Goal: Transaction & Acquisition: Purchase product/service

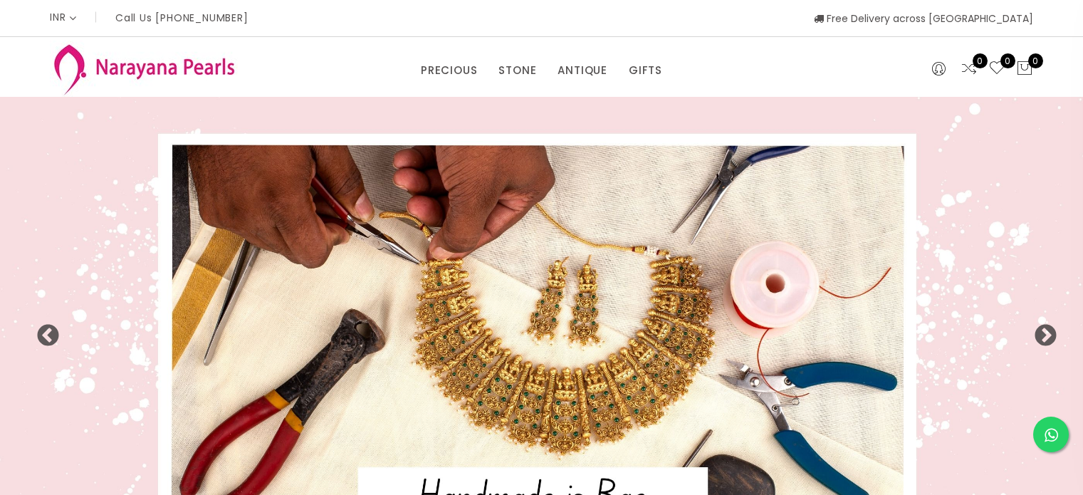
select select "INR"
click at [1043, 328] on button "Next" at bounding box center [1040, 331] width 14 height 14
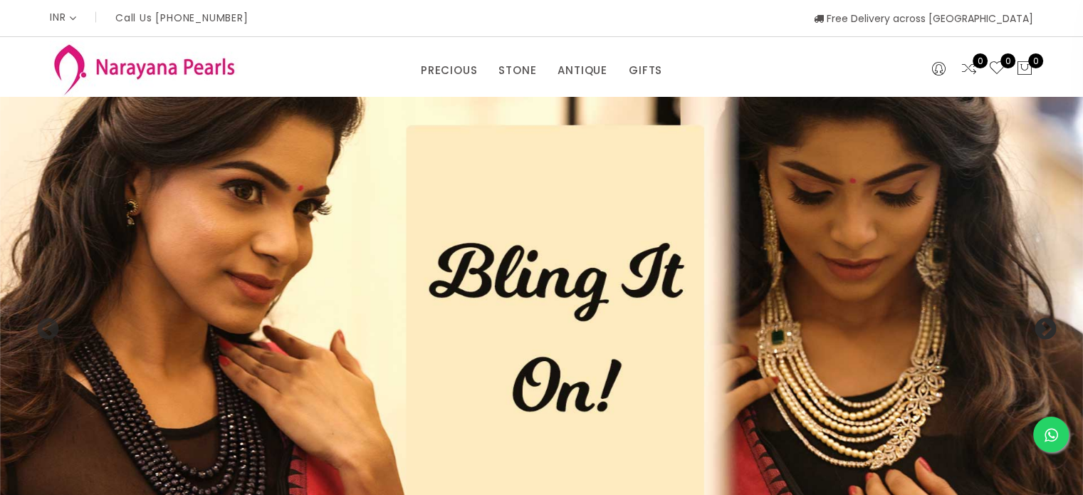
click at [1043, 328] on button "Next" at bounding box center [1040, 325] width 14 height 14
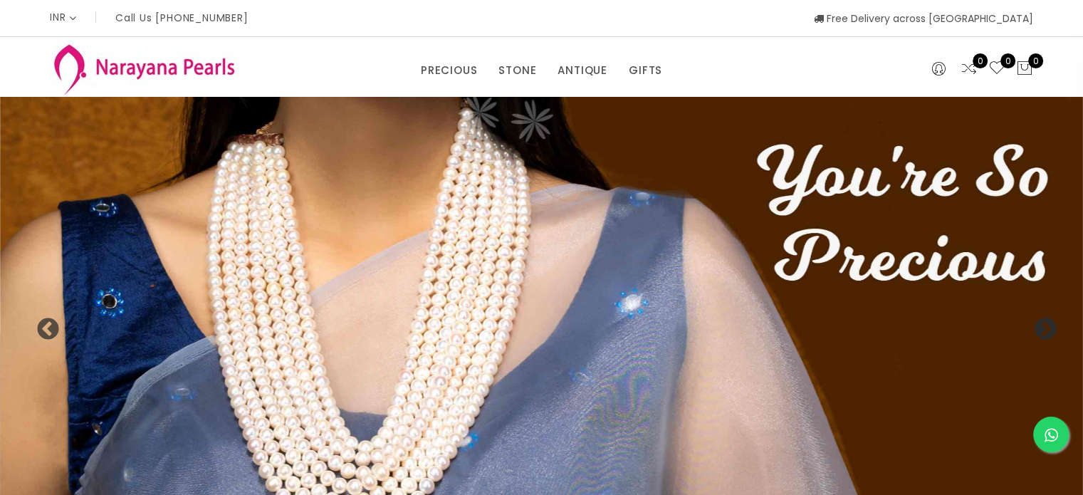
click at [1043, 328] on button "Next" at bounding box center [1040, 325] width 14 height 14
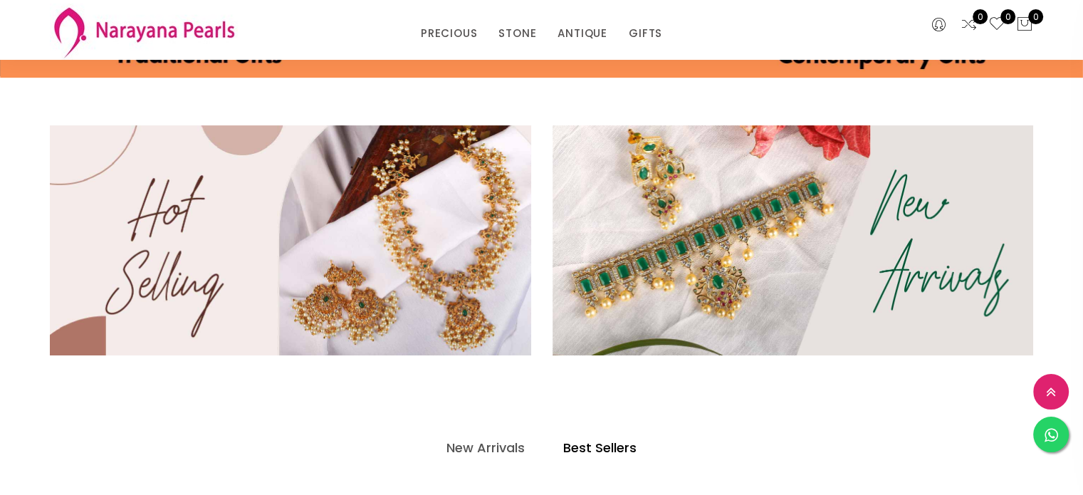
scroll to position [427, 0]
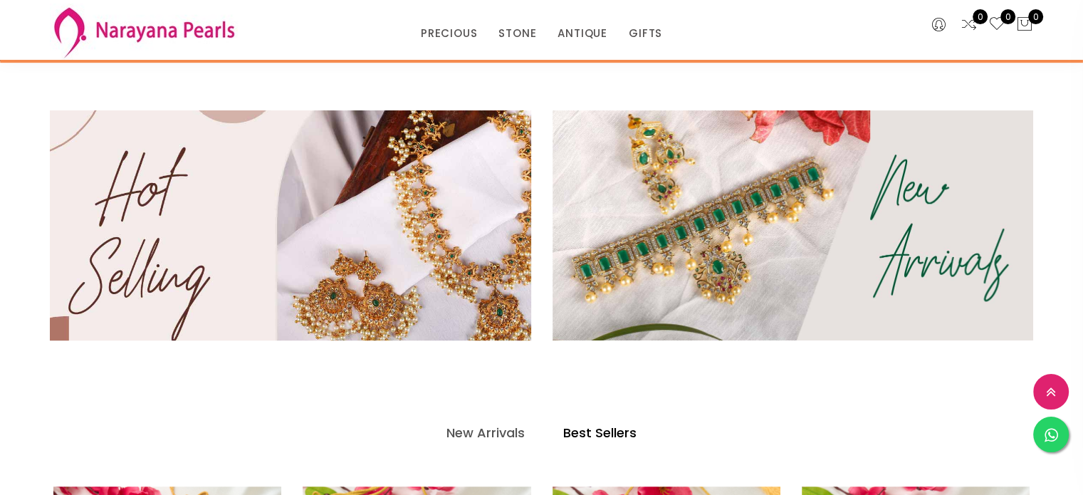
click at [374, 289] on img at bounding box center [290, 225] width 578 height 276
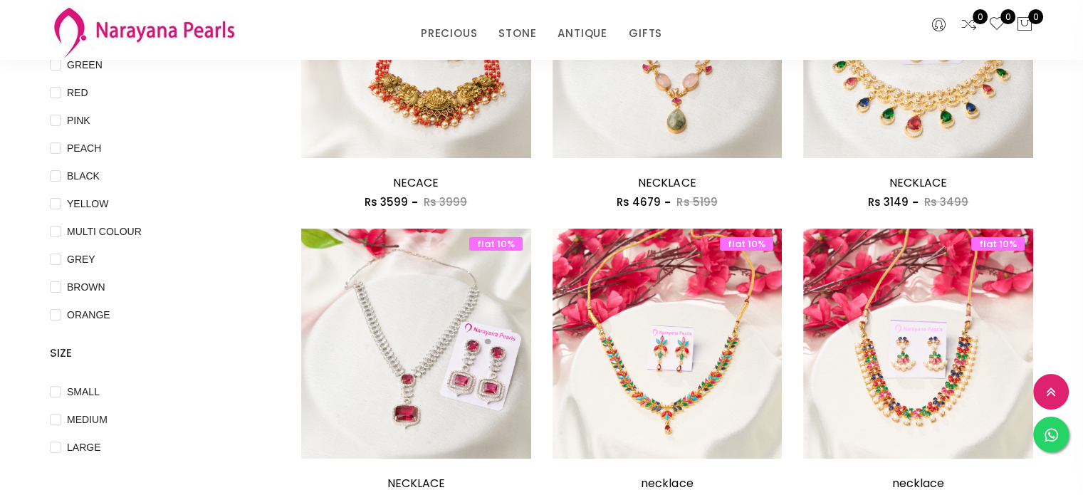
scroll to position [71, 0]
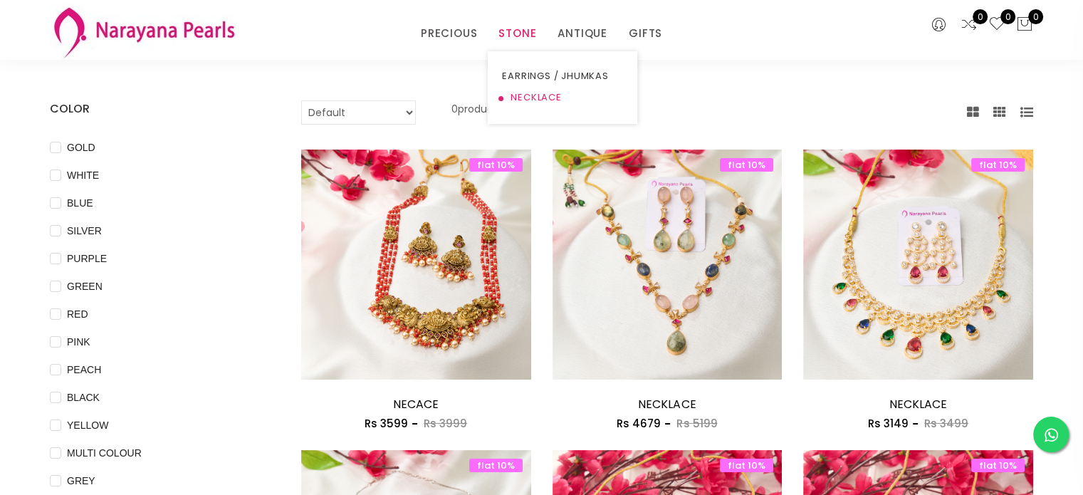
click at [524, 96] on link "NECKLACE" at bounding box center [562, 97] width 121 height 21
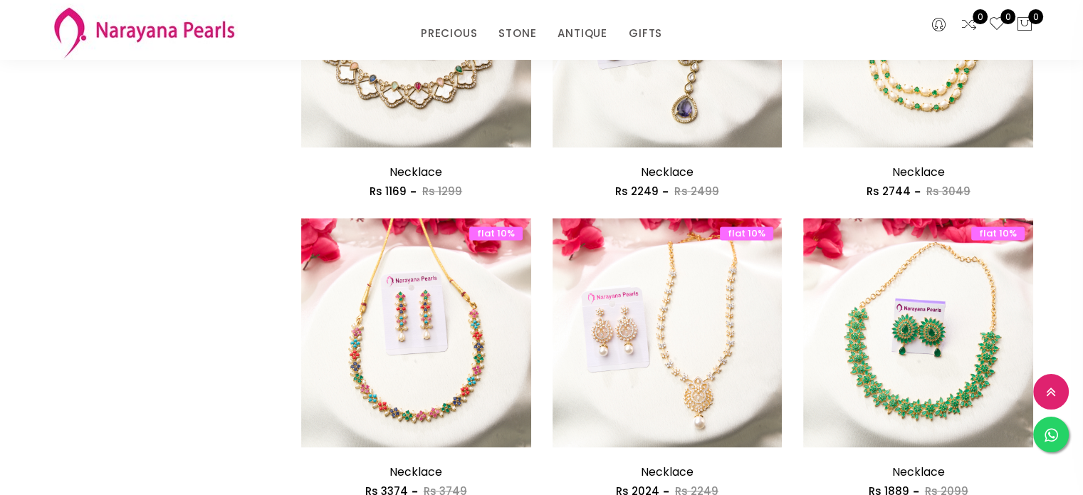
scroll to position [1994, 0]
